Goal: Book appointment/travel/reservation

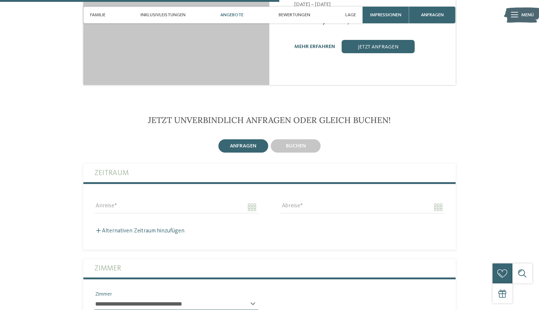
scroll to position [1072, 0]
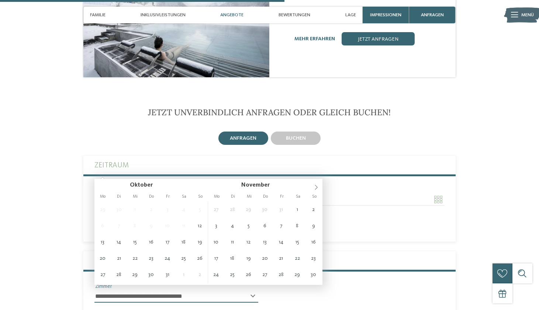
click at [181, 193] on input "Anreise" at bounding box center [176, 199] width 164 height 13
type input "**********"
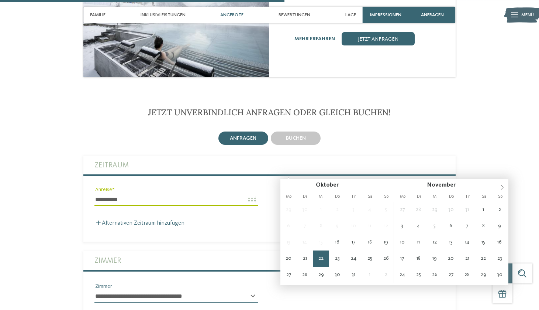
type input "**********"
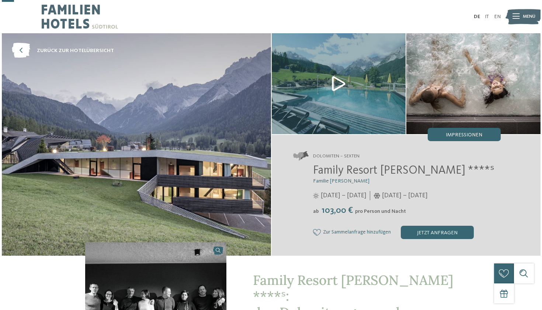
scroll to position [0, 0]
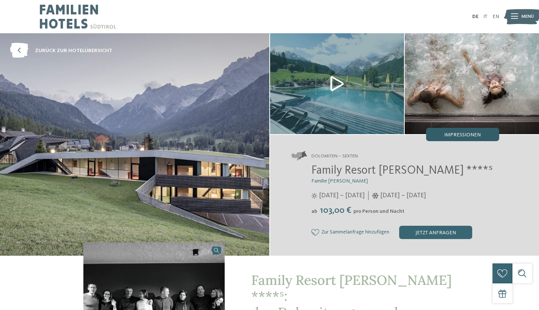
click at [448, 134] on span "Impressionen" at bounding box center [462, 134] width 37 height 5
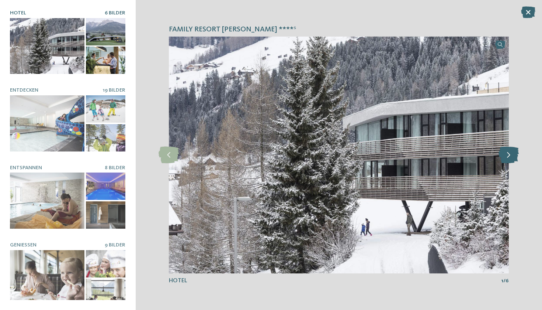
click at [517, 151] on icon at bounding box center [509, 154] width 20 height 17
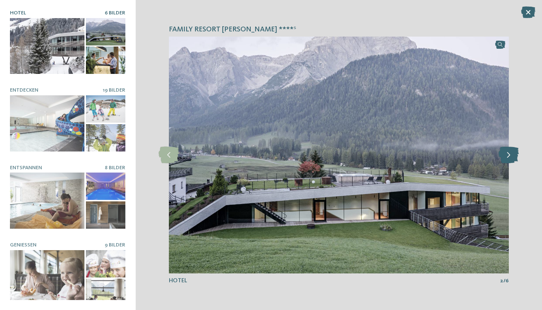
click at [517, 151] on icon at bounding box center [509, 154] width 20 height 17
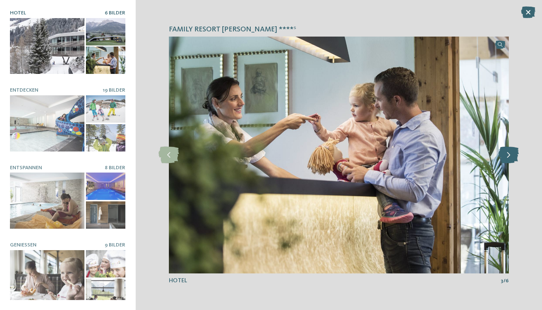
click at [517, 151] on icon at bounding box center [509, 154] width 20 height 17
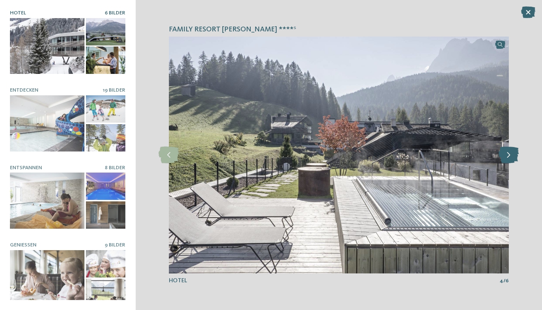
click at [517, 151] on icon at bounding box center [509, 154] width 20 height 17
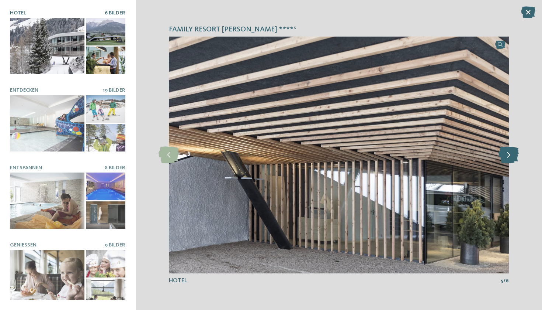
click at [517, 151] on icon at bounding box center [509, 154] width 20 height 17
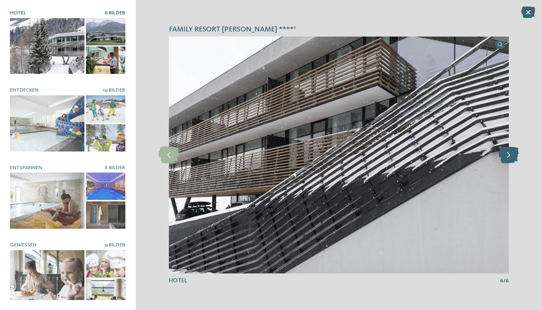
click at [517, 151] on icon at bounding box center [509, 154] width 20 height 17
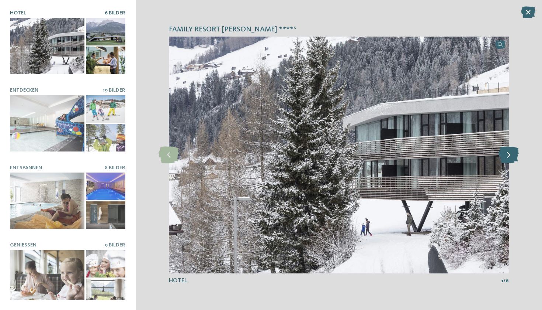
click at [517, 151] on icon at bounding box center [509, 154] width 20 height 17
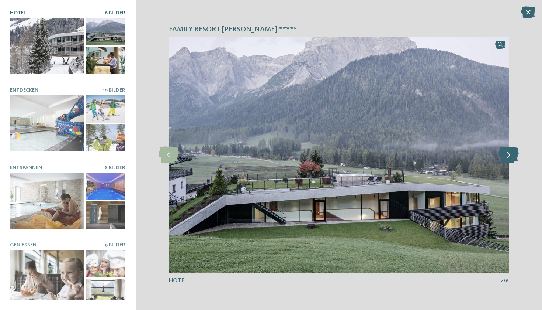
click at [517, 151] on icon at bounding box center [509, 154] width 20 height 17
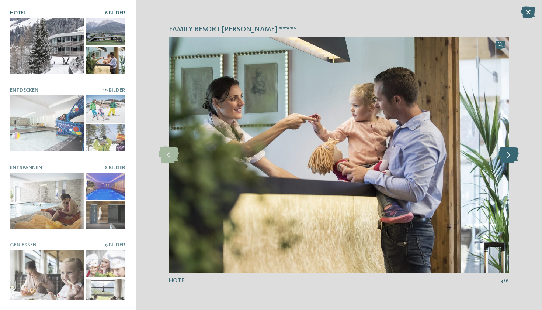
click at [517, 151] on icon at bounding box center [509, 154] width 20 height 17
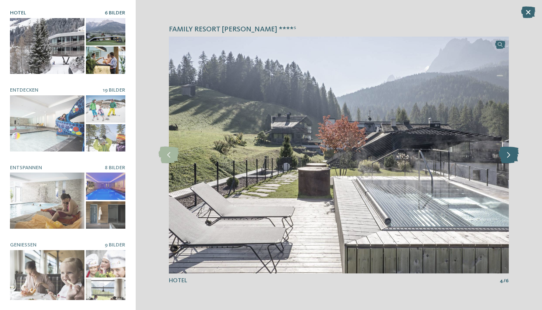
click at [517, 151] on icon at bounding box center [509, 154] width 20 height 17
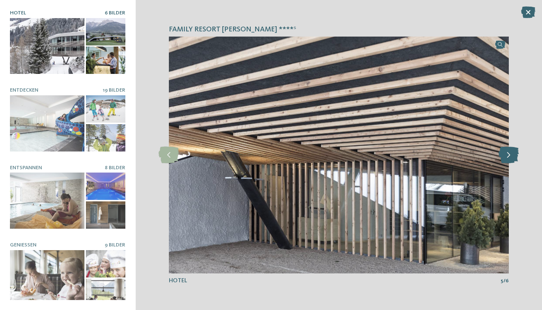
click at [517, 151] on icon at bounding box center [509, 154] width 20 height 17
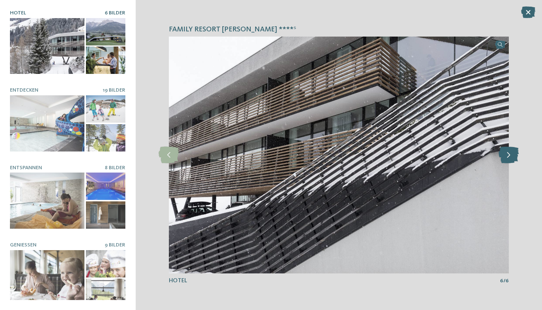
click at [517, 151] on icon at bounding box center [509, 154] width 20 height 17
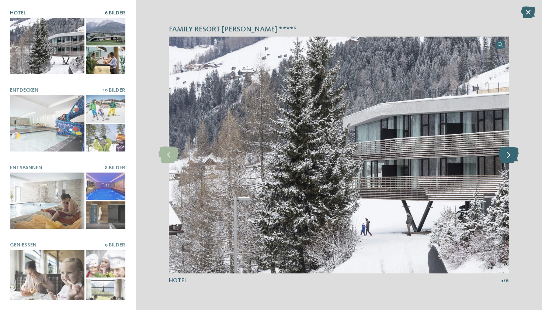
click at [517, 151] on icon at bounding box center [509, 154] width 20 height 17
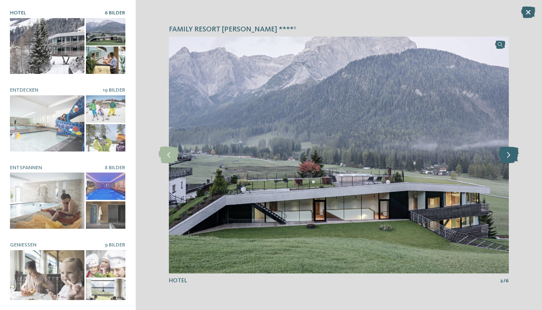
click at [517, 151] on icon at bounding box center [509, 154] width 20 height 17
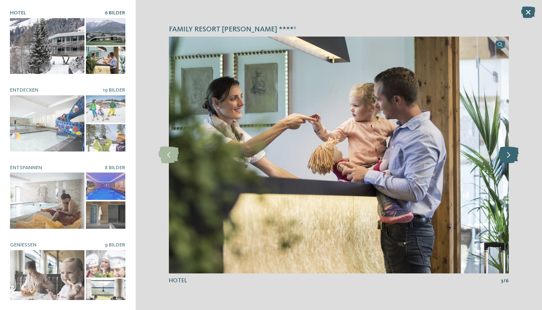
click at [517, 151] on icon at bounding box center [509, 154] width 20 height 17
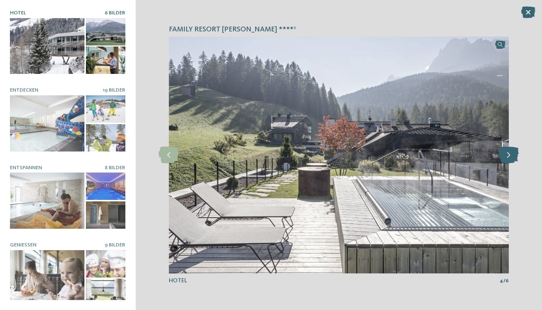
click at [517, 151] on icon at bounding box center [509, 154] width 20 height 17
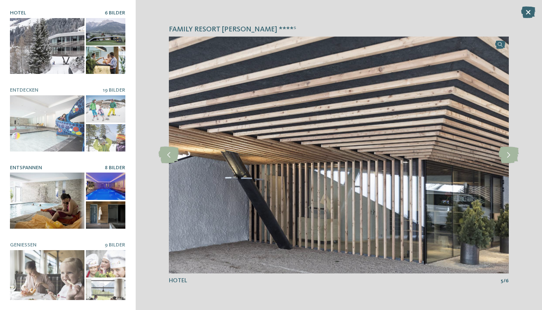
click at [45, 175] on div at bounding box center [47, 200] width 75 height 56
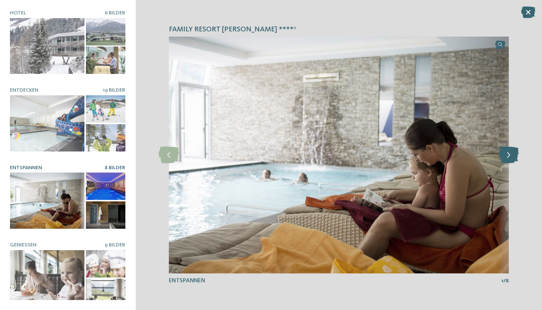
click at [509, 156] on icon at bounding box center [509, 154] width 20 height 17
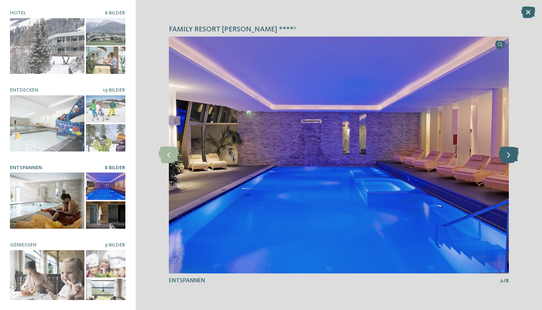
click at [509, 156] on icon at bounding box center [509, 154] width 20 height 17
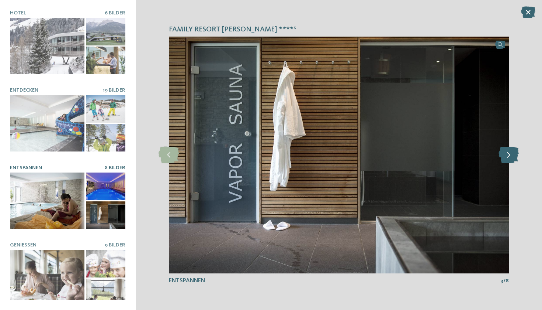
click at [509, 156] on icon at bounding box center [509, 154] width 20 height 17
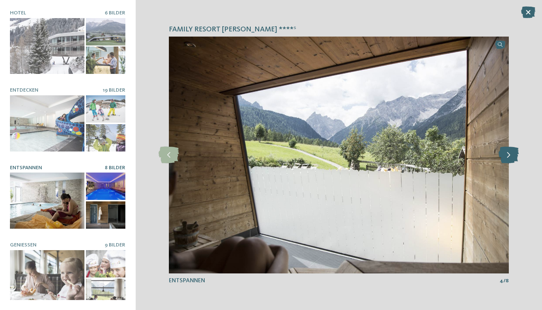
click at [509, 156] on icon at bounding box center [509, 154] width 20 height 17
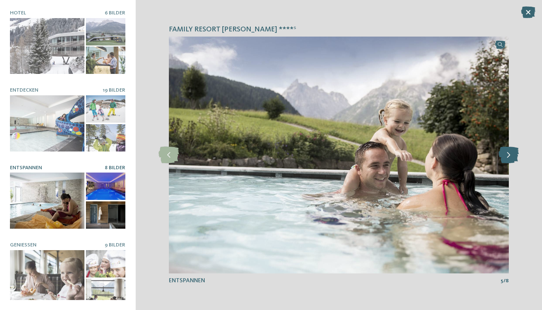
click at [509, 156] on icon at bounding box center [509, 154] width 20 height 17
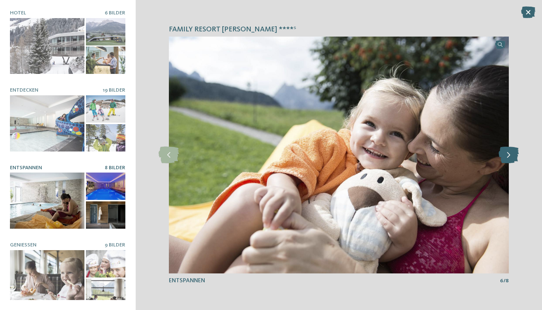
click at [509, 156] on icon at bounding box center [509, 154] width 20 height 17
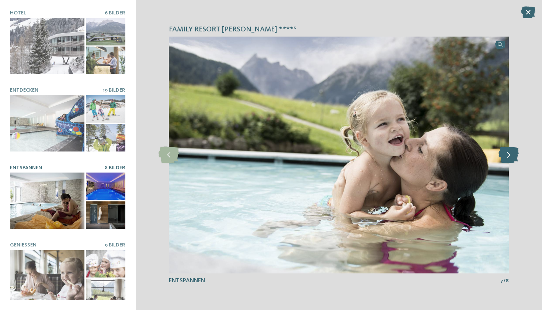
click at [509, 156] on icon at bounding box center [509, 154] width 20 height 17
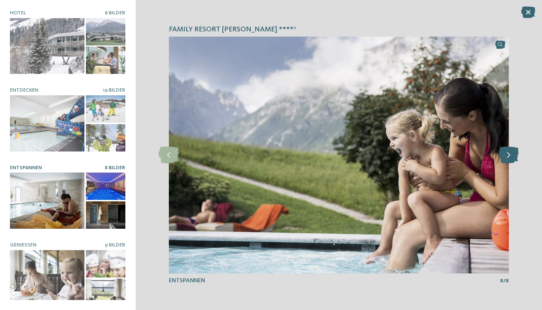
click at [509, 156] on icon at bounding box center [509, 154] width 20 height 17
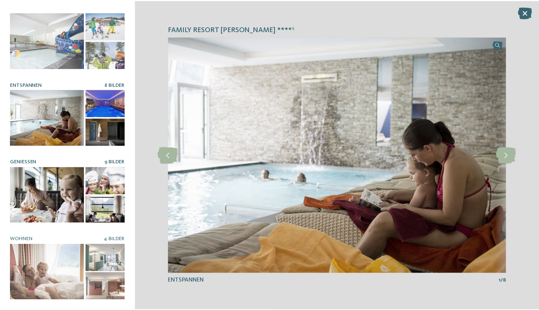
scroll to position [83, 0]
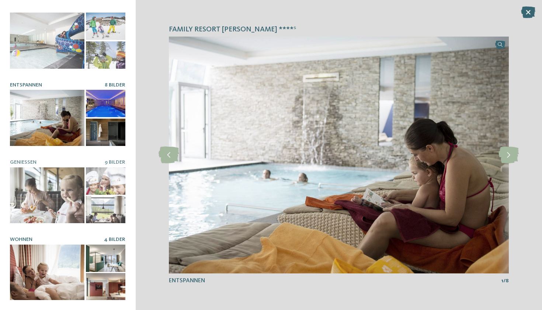
click at [33, 259] on div at bounding box center [47, 272] width 75 height 56
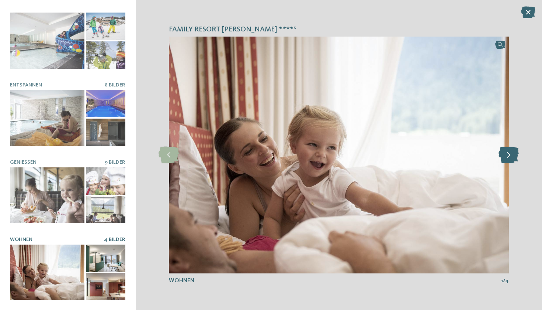
click at [507, 158] on icon at bounding box center [509, 154] width 20 height 17
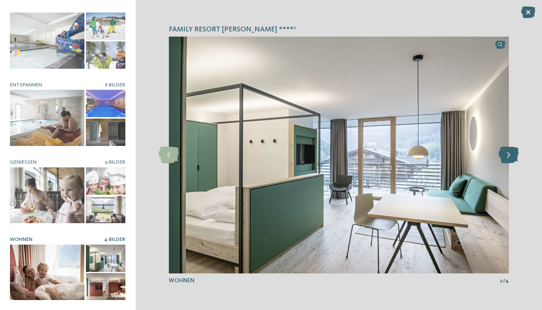
click at [507, 158] on icon at bounding box center [509, 154] width 20 height 17
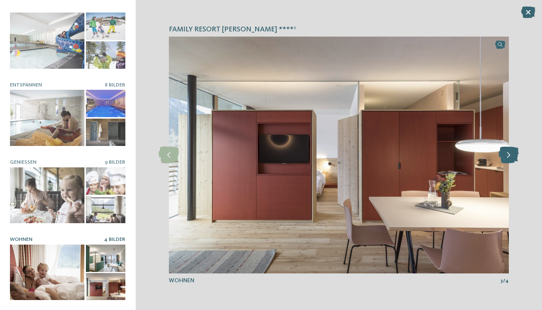
click at [507, 158] on icon at bounding box center [509, 154] width 20 height 17
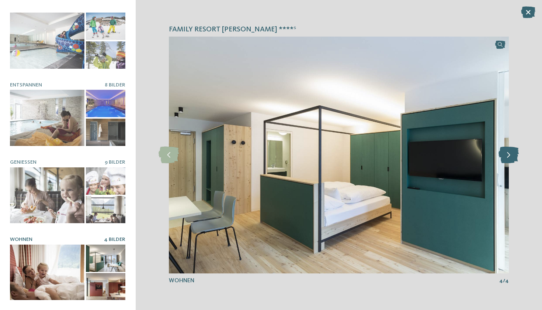
click at [507, 158] on icon at bounding box center [509, 154] width 20 height 17
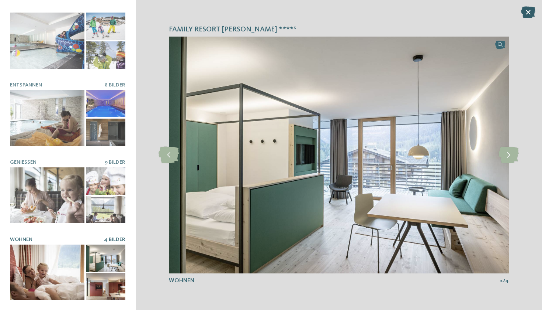
click at [528, 14] on icon at bounding box center [528, 12] width 14 height 12
